Goal: Task Accomplishment & Management: Manage account settings

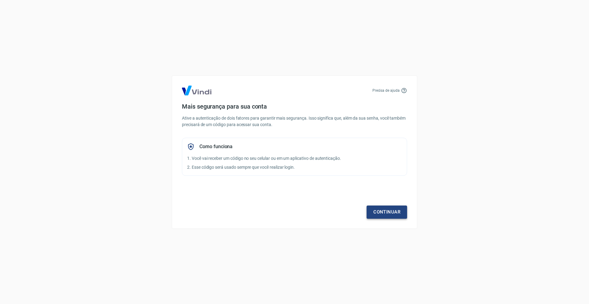
click at [388, 211] on link "Continuar" at bounding box center [387, 212] width 41 height 13
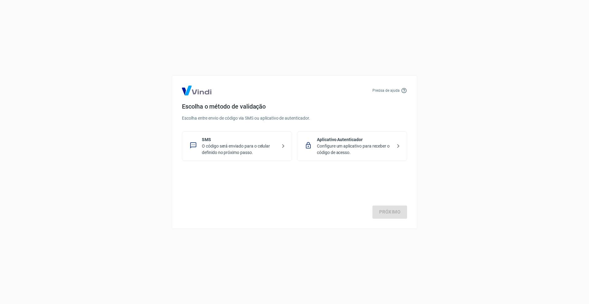
click at [240, 152] on p "O código será enviado para o celular definido no próximo passo." at bounding box center [239, 149] width 75 height 13
click at [390, 209] on link "Próximo" at bounding box center [390, 212] width 35 height 13
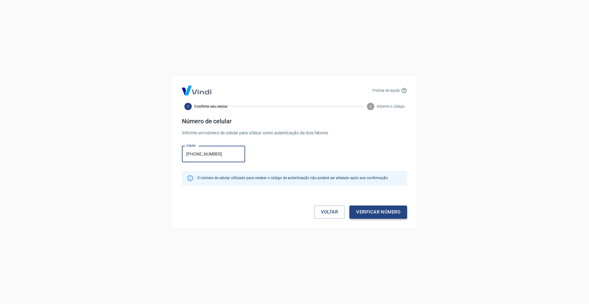
type input "[PHONE_NUMBER]"
click at [367, 212] on button "Verificar número" at bounding box center [379, 212] width 58 height 13
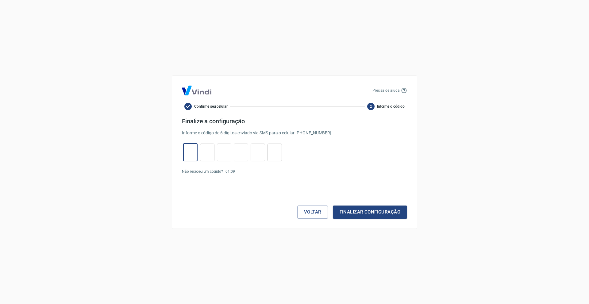
click at [189, 150] on input "tel" at bounding box center [190, 152] width 14 height 13
type input "5"
type input "7"
type input "0"
type input "3"
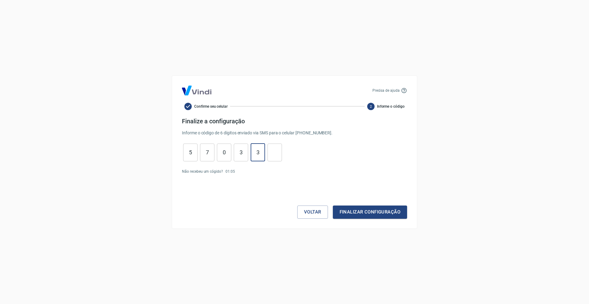
type input "3"
type input "4"
click at [360, 210] on button "Finalizar configuração" at bounding box center [370, 212] width 74 height 13
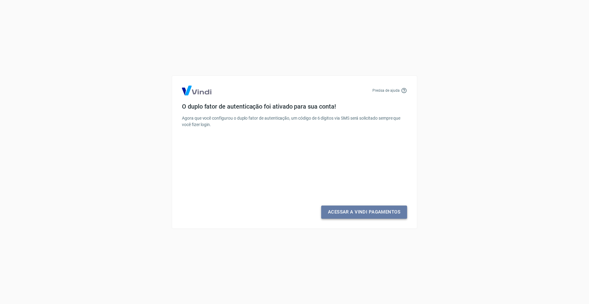
click at [368, 213] on link "Acessar a Vindi Pagamentos" at bounding box center [364, 212] width 86 height 13
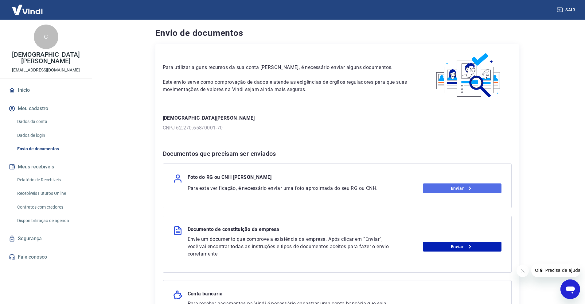
click at [457, 186] on link "Enviar" at bounding box center [462, 188] width 79 height 10
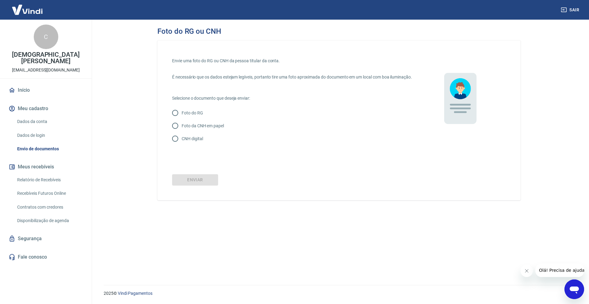
click at [212, 129] on p "Foto da CNH em papel" at bounding box center [203, 126] width 42 height 6
click at [182, 130] on input "Foto da CNH em papel" at bounding box center [175, 125] width 13 height 13
radio input "true"
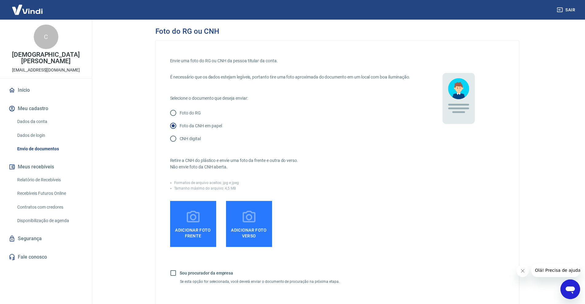
click at [192, 234] on span "Adicionar foto frente" at bounding box center [192, 232] width 41 height 14
click at [0, 0] on input "Adicionar foto frente" at bounding box center [0, 0] width 0 height 0
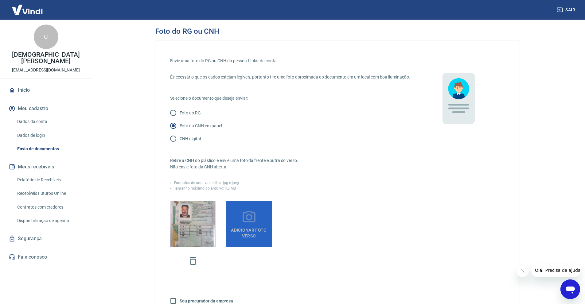
click at [245, 225] on icon at bounding box center [248, 217] width 15 height 15
click at [0, 0] on input "Adicionar foto verso" at bounding box center [0, 0] width 0 height 0
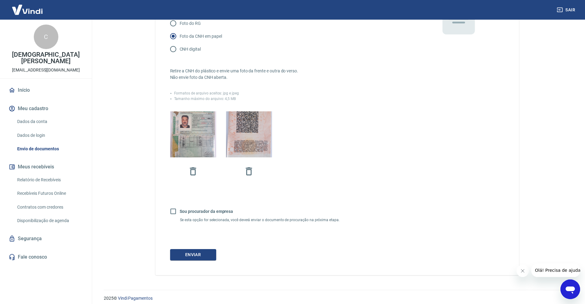
scroll to position [101, 0]
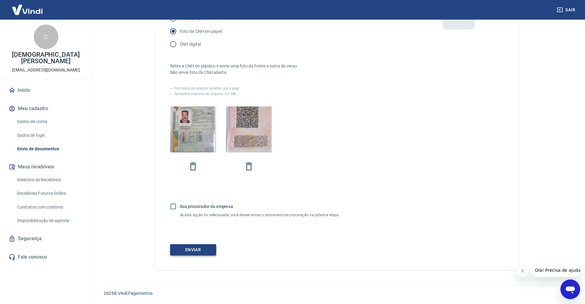
click at [185, 251] on button "Enviar" at bounding box center [193, 249] width 46 height 11
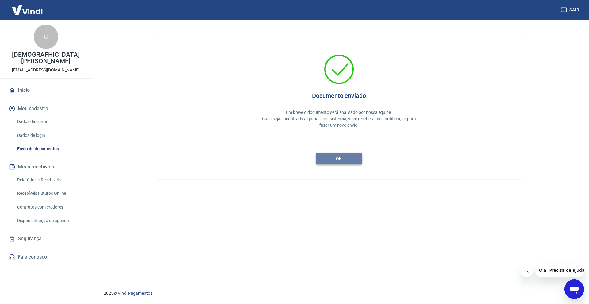
click at [338, 163] on button "ok" at bounding box center [339, 158] width 46 height 11
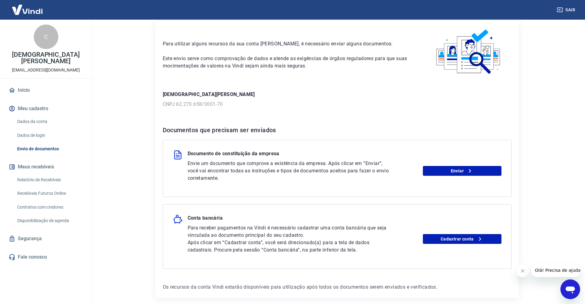
scroll to position [52, 0]
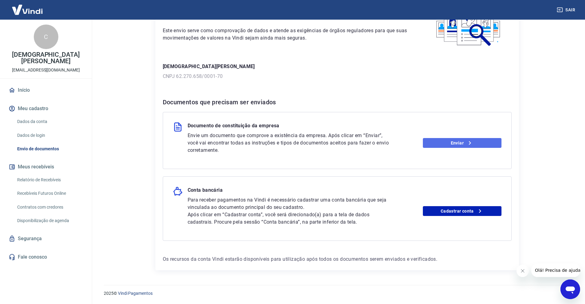
click at [459, 145] on link "Enviar" at bounding box center [462, 143] width 79 height 10
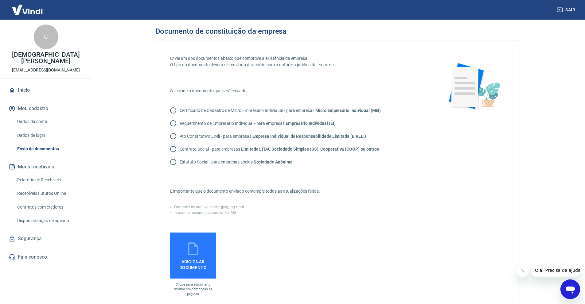
click at [173, 110] on input "Certificado de Cadastro de Micro Empresário Individual - para empresas Micro Em…" at bounding box center [173, 110] width 13 height 13
radio input "true"
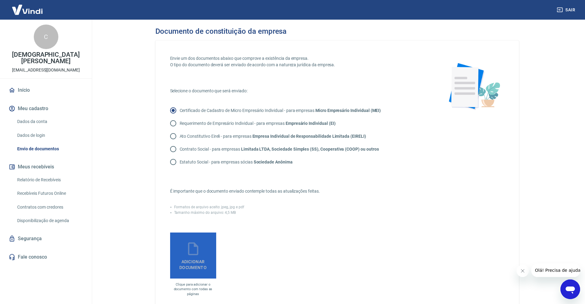
click at [184, 258] on span "Adicionar documento" at bounding box center [192, 264] width 41 height 14
click at [0, 0] on input "Adicionar documento" at bounding box center [0, 0] width 0 height 0
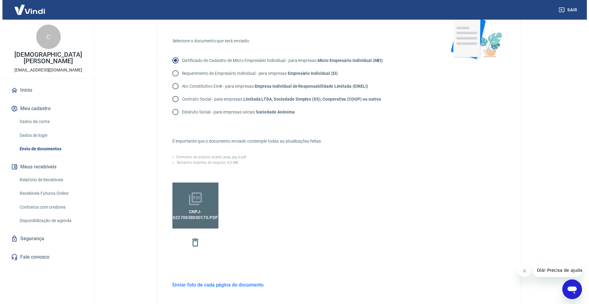
scroll to position [122, 0]
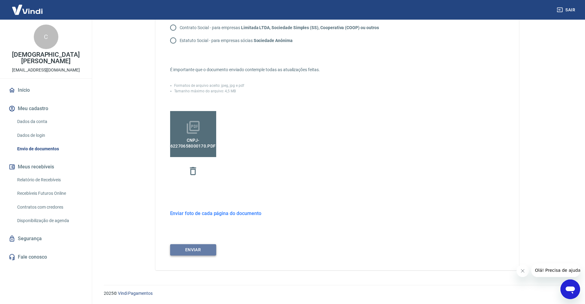
click at [192, 248] on button "ENVIAR" at bounding box center [193, 249] width 46 height 11
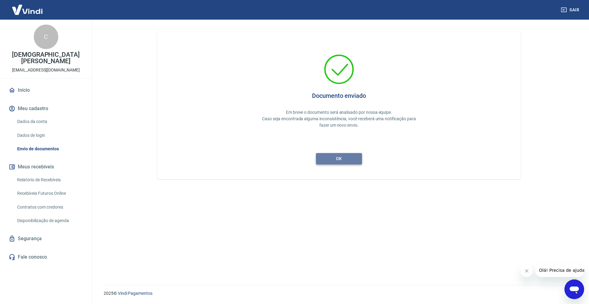
click at [340, 160] on button "ok" at bounding box center [339, 158] width 46 height 11
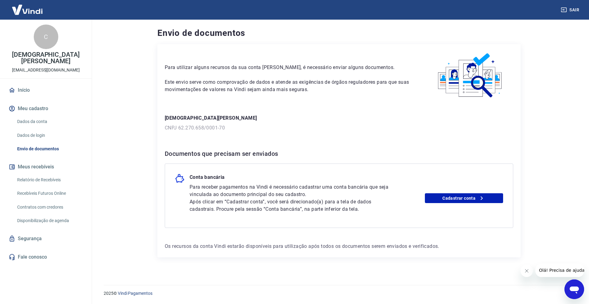
click at [27, 115] on link "Dados da conta" at bounding box center [50, 121] width 70 height 13
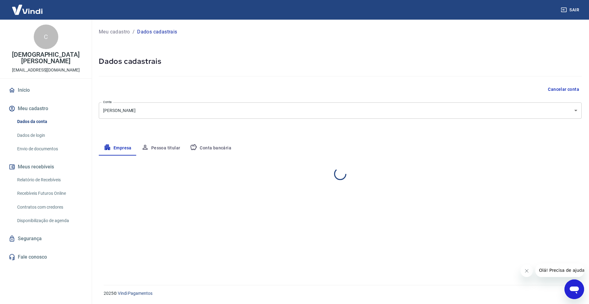
select select "SP"
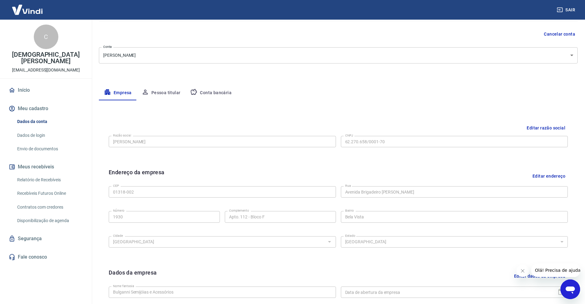
scroll to position [61, 0]
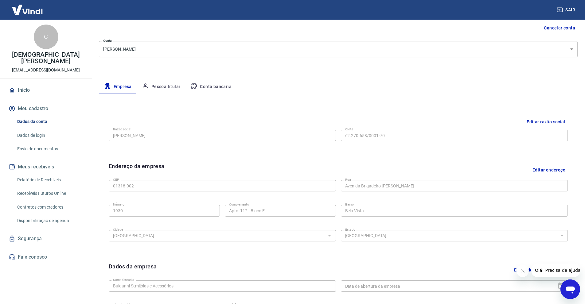
click at [164, 84] on button "Pessoa titular" at bounding box center [161, 86] width 49 height 15
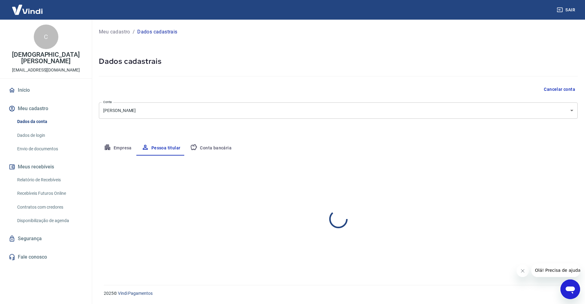
scroll to position [0, 0]
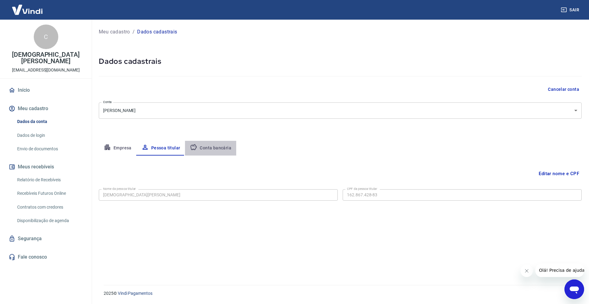
click at [220, 149] on button "Conta bancária" at bounding box center [210, 148] width 51 height 15
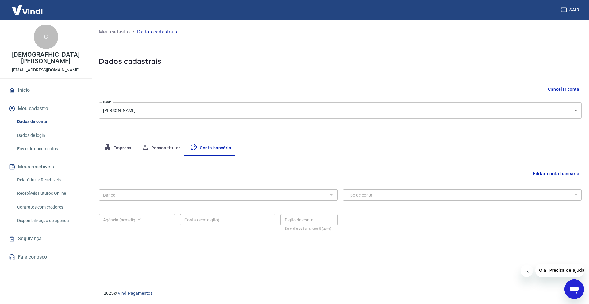
click at [124, 147] on button "Empresa" at bounding box center [118, 148] width 38 height 15
select select "SP"
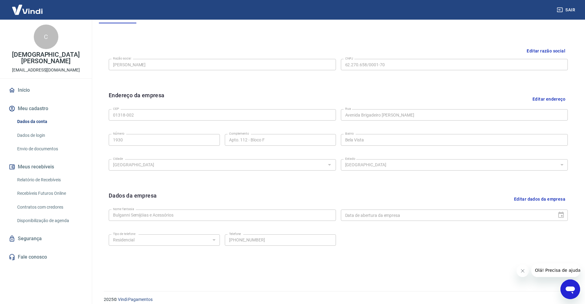
scroll to position [138, 0]
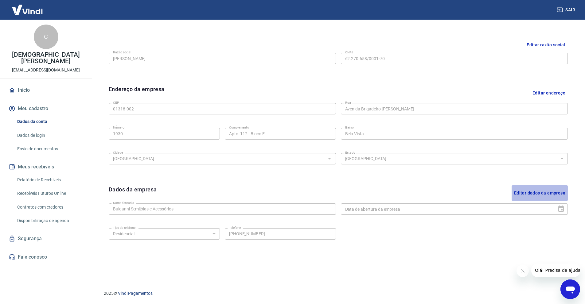
click at [543, 190] on button "Editar dados da empresa" at bounding box center [539, 193] width 56 height 16
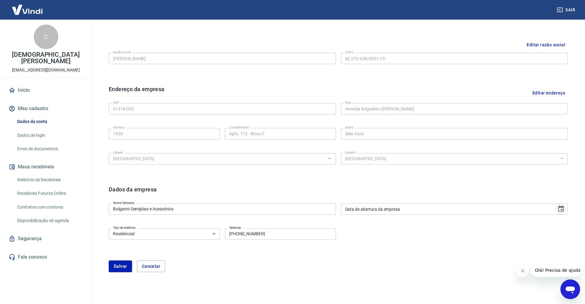
click at [559, 212] on icon "Choose date" at bounding box center [561, 209] width 6 height 6
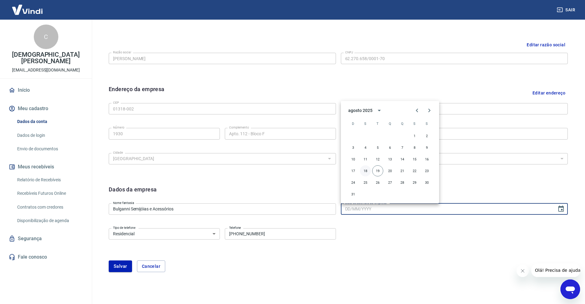
click at [365, 174] on button "18" at bounding box center [365, 170] width 11 height 11
type input "[DATE]"
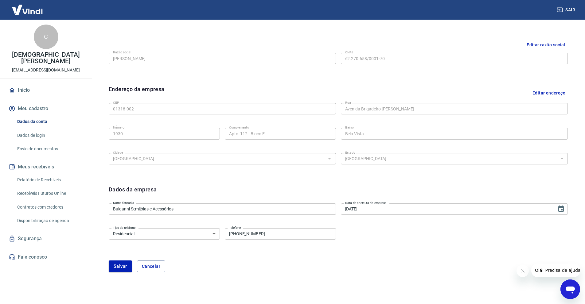
click at [187, 233] on select "Residencial Comercial" at bounding box center [164, 233] width 111 height 11
select select "business"
click at [109, 228] on select "Residencial Comercial" at bounding box center [164, 233] width 111 height 11
click at [121, 266] on button "Salvar" at bounding box center [120, 267] width 23 height 12
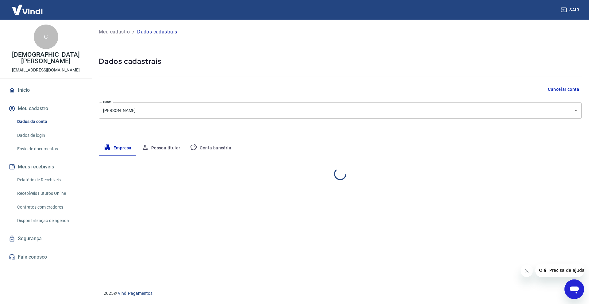
select select "SP"
select select "business"
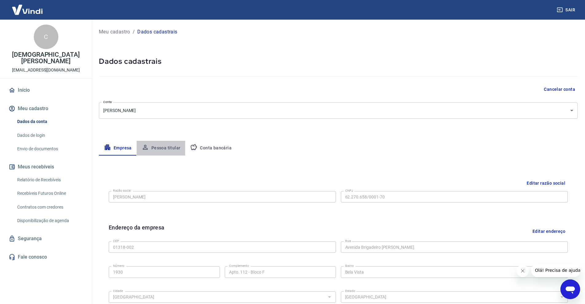
click at [164, 148] on button "Pessoa titular" at bounding box center [161, 148] width 49 height 15
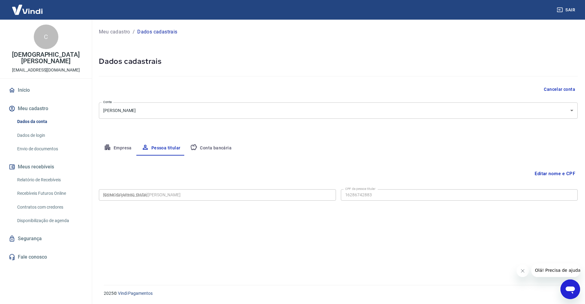
type input "162.867.428-83"
click at [218, 149] on button "Conta bancária" at bounding box center [210, 148] width 51 height 15
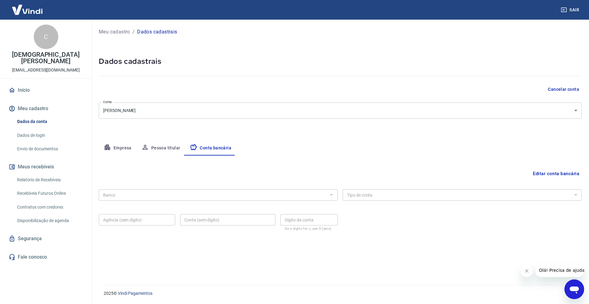
click at [41, 130] on link "Dados de login" at bounding box center [50, 135] width 70 height 13
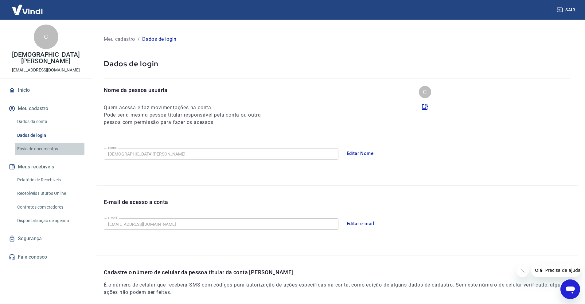
click at [40, 143] on link "Envio de documentos" at bounding box center [50, 149] width 70 height 13
